Goal: Contribute content

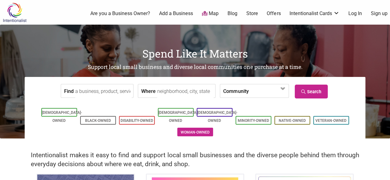
click at [183, 130] on link "Woman-Owned" at bounding box center [194, 132] width 29 height 4
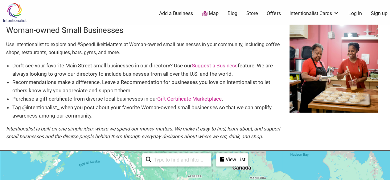
click at [169, 14] on link "Add a Business" at bounding box center [176, 13] width 34 height 7
